Goal: Communication & Community: Answer question/provide support

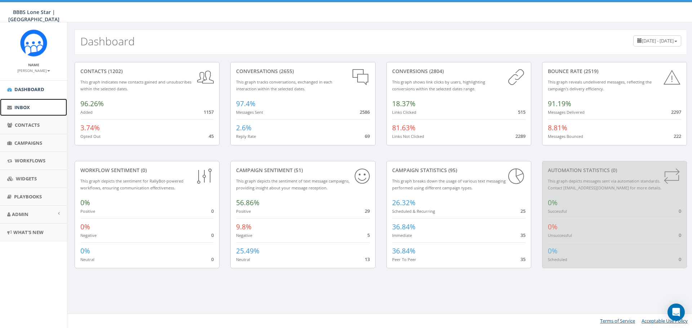
click at [31, 110] on link "Inbox" at bounding box center [33, 108] width 67 height 18
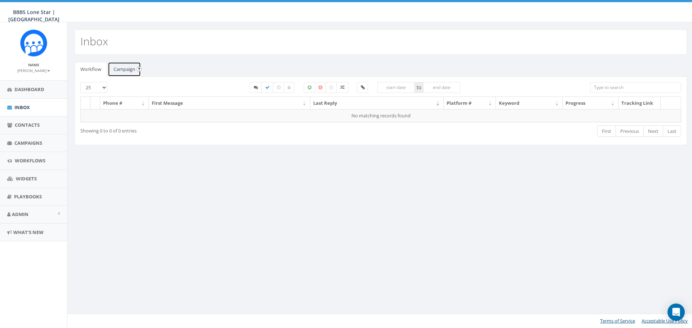
click at [129, 70] on link "Campaign" at bounding box center [124, 69] width 33 height 15
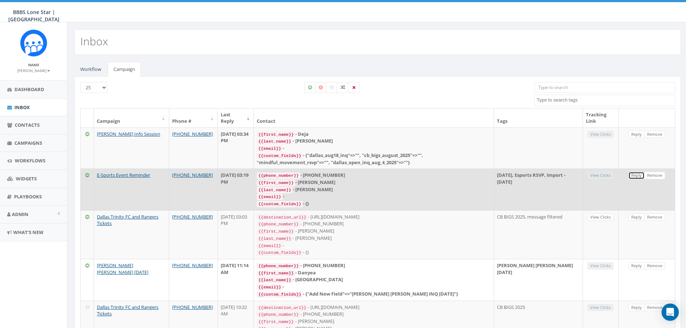
click at [640, 177] on link "Reply" at bounding box center [637, 176] width 16 height 8
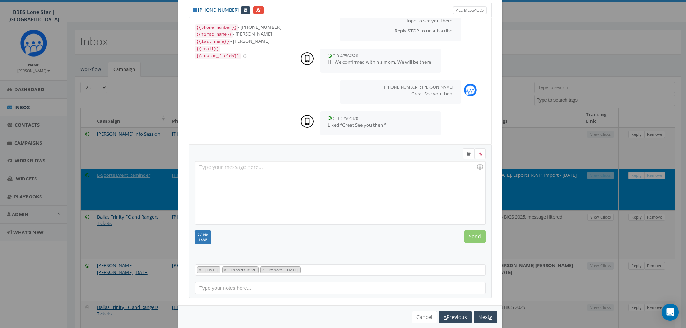
scroll to position [33, 0]
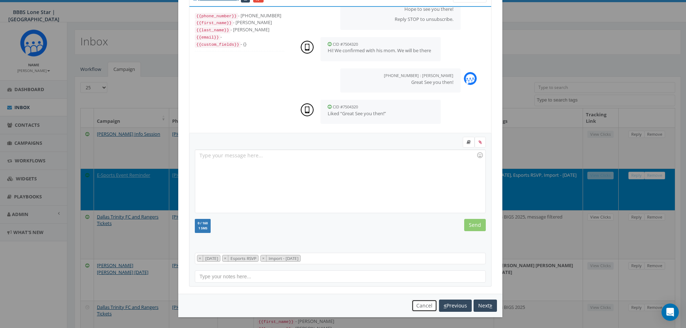
click at [419, 305] on button "Cancel" at bounding box center [425, 306] width 26 height 12
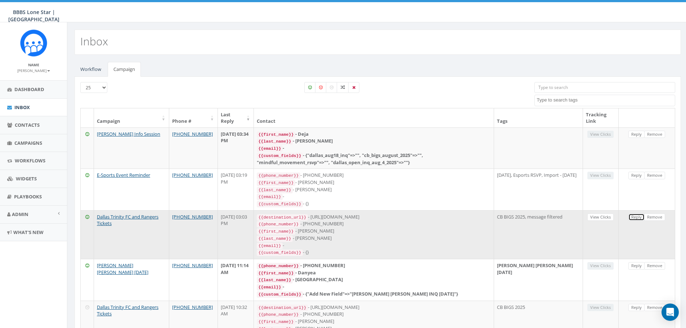
click at [632, 214] on link "Reply" at bounding box center [637, 218] width 16 height 8
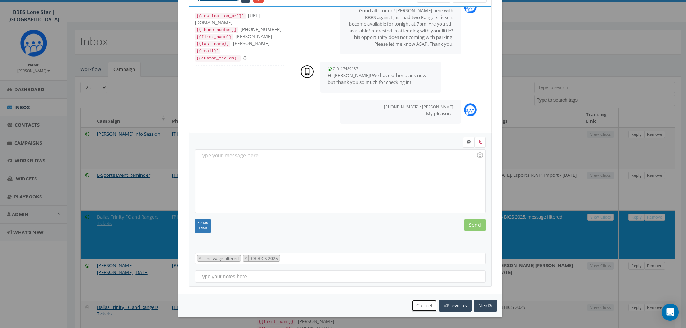
click at [419, 304] on button "Cancel" at bounding box center [425, 306] width 26 height 12
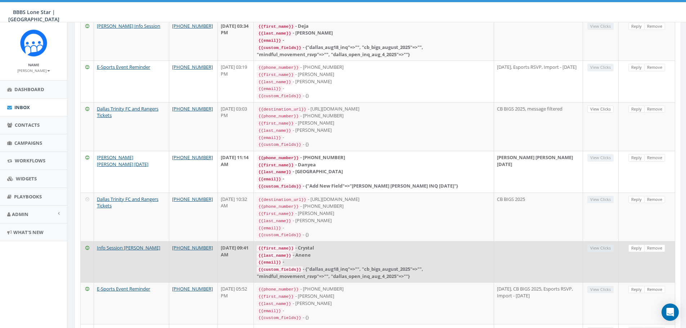
scroll to position [144, 0]
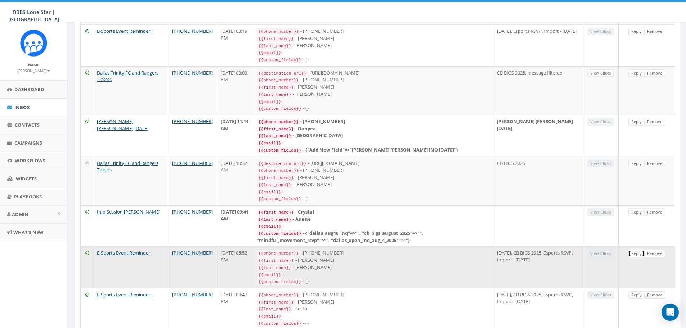
click at [636, 250] on link "Reply" at bounding box center [637, 254] width 16 height 8
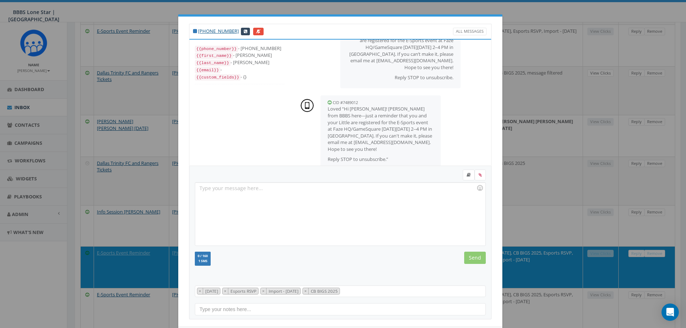
scroll to position [33, 0]
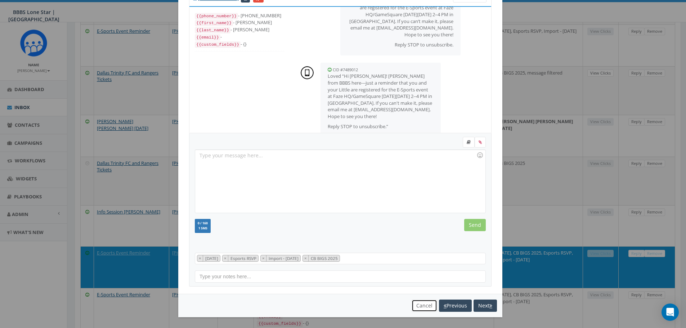
click at [417, 307] on button "Cancel" at bounding box center [425, 306] width 26 height 12
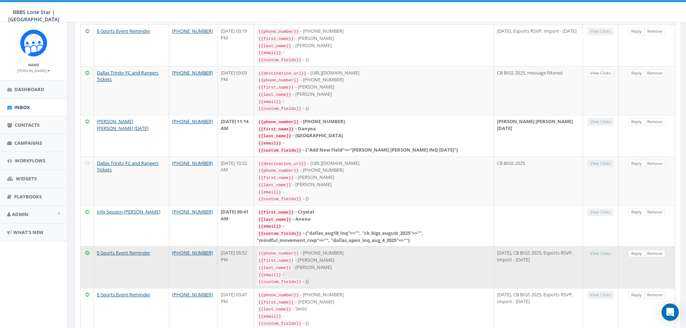
scroll to position [180, 0]
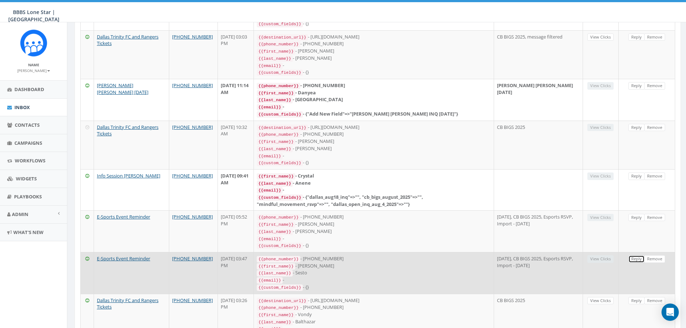
click at [636, 255] on link "Reply" at bounding box center [637, 259] width 16 height 8
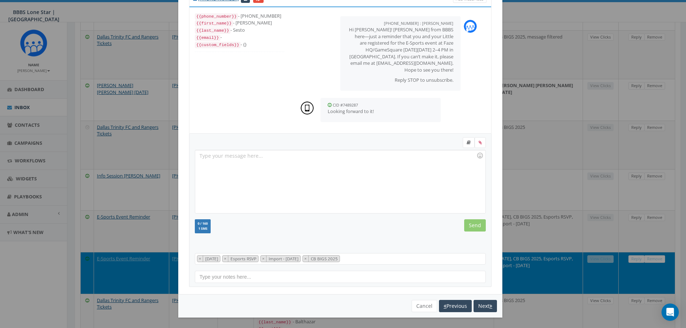
scroll to position [33, 0]
click at [420, 304] on button "Cancel" at bounding box center [425, 306] width 26 height 12
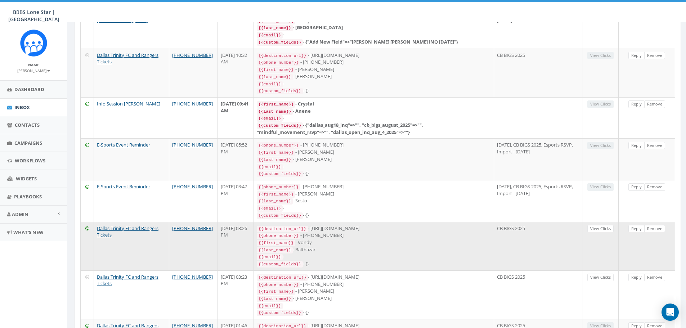
scroll to position [0, 0]
